Goal: Register for event/course

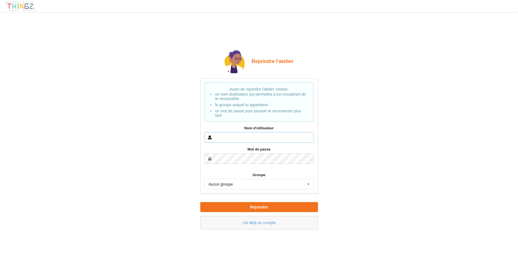
click at [233, 139] on input "text" at bounding box center [259, 137] width 109 height 11
click at [248, 136] on input "KA" at bounding box center [259, 137] width 109 height 11
type input "K"
type input "k"
type input "[PERSON_NAME]"
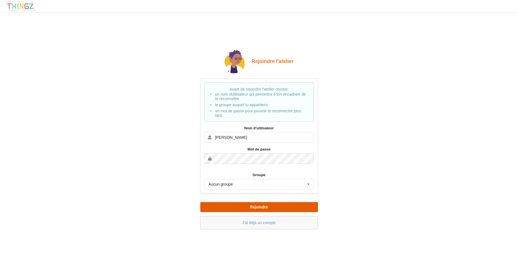
click at [285, 208] on button "Rejoindre" at bounding box center [259, 207] width 118 height 10
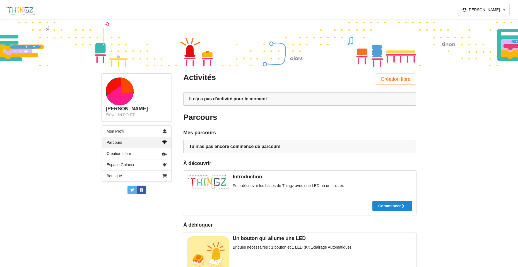
click at [234, 200] on div "Commencer" at bounding box center [299, 206] width 233 height 18
drag, startPoint x: 332, startPoint y: 236, endPoint x: 303, endPoint y: 236, distance: 28.8
click at [303, 236] on div "Un bouton qui allume une LED" at bounding box center [299, 239] width 225 height 6
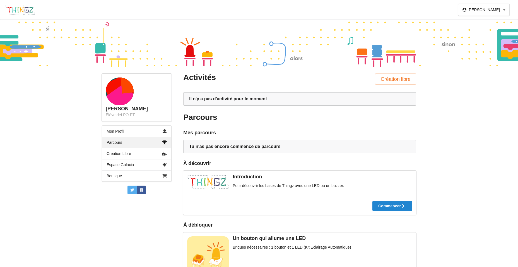
drag, startPoint x: 306, startPoint y: 235, endPoint x: 310, endPoint y: 234, distance: 4.1
click at [308, 235] on div "Un bouton qui allume une LED Briques nécessaires : 1 bouton et 1 LED (Kit Eclai…" at bounding box center [299, 259] width 233 height 53
drag, startPoint x: 527, startPoint y: 282, endPoint x: 573, endPoint y: 277, distance: 46.6
click at [518, 267] on html "[PERSON_NAME] Profil Déconnexion [PERSON_NAME] Élève de LPO PT Mon Profil Parco…" at bounding box center [259, 133] width 518 height 267
